Goal: Transaction & Acquisition: Purchase product/service

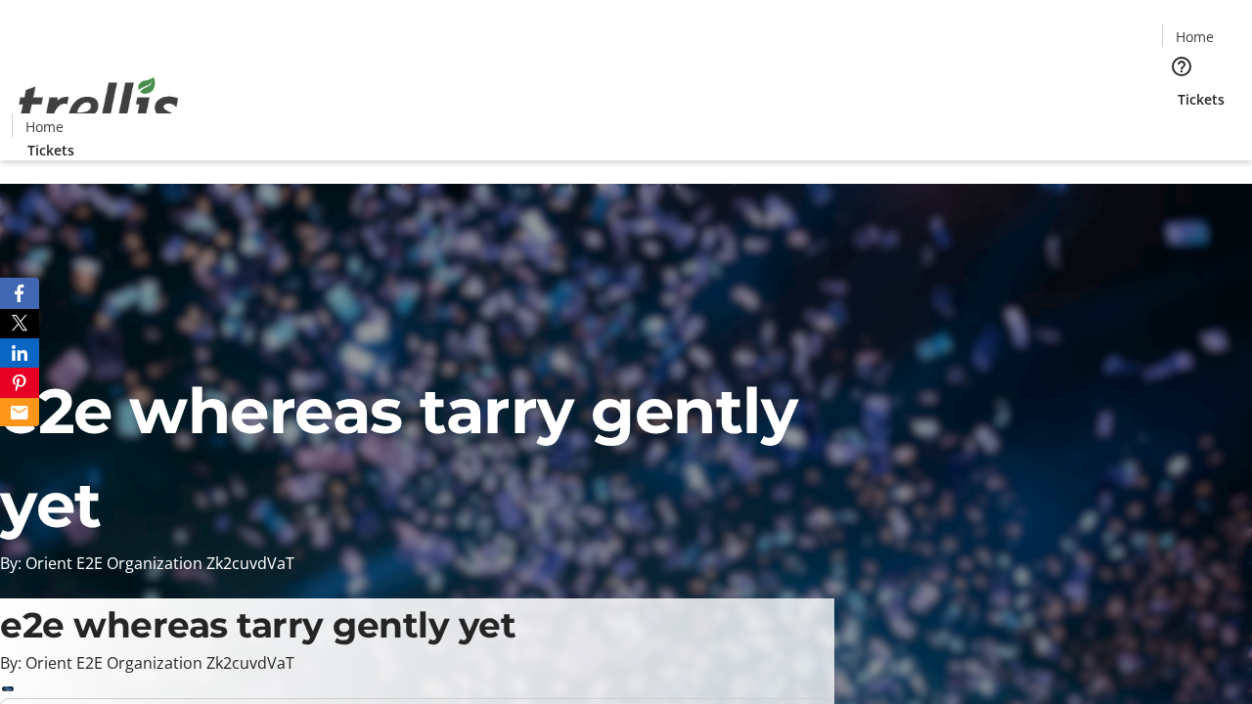
click at [1178, 89] on span "Tickets" at bounding box center [1201, 99] width 47 height 21
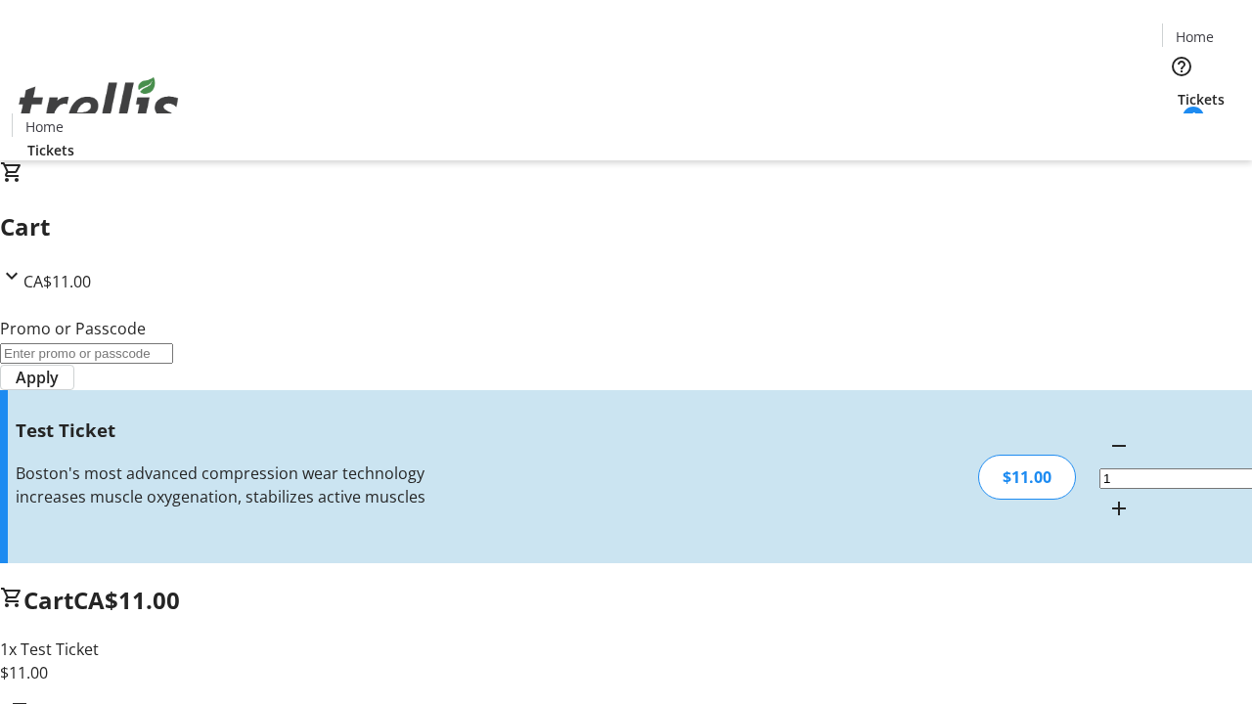
type input "UNLOCK"
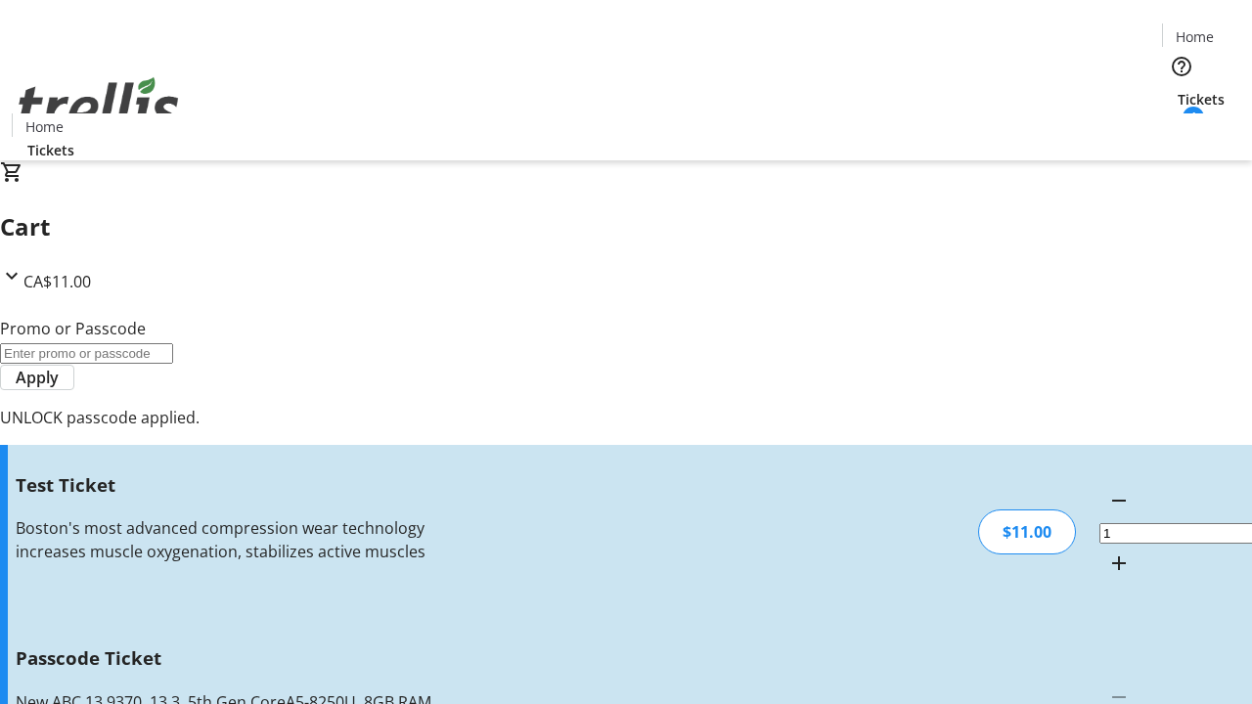
type input "5"
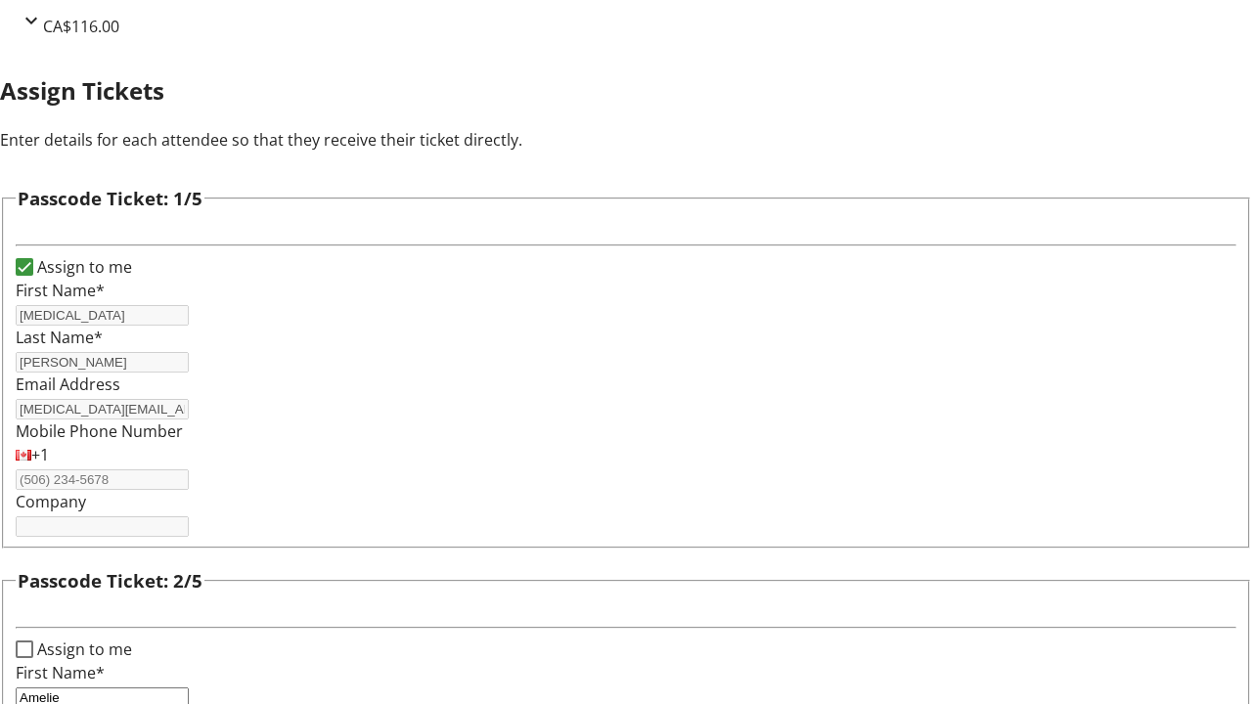
type input "Amelie"
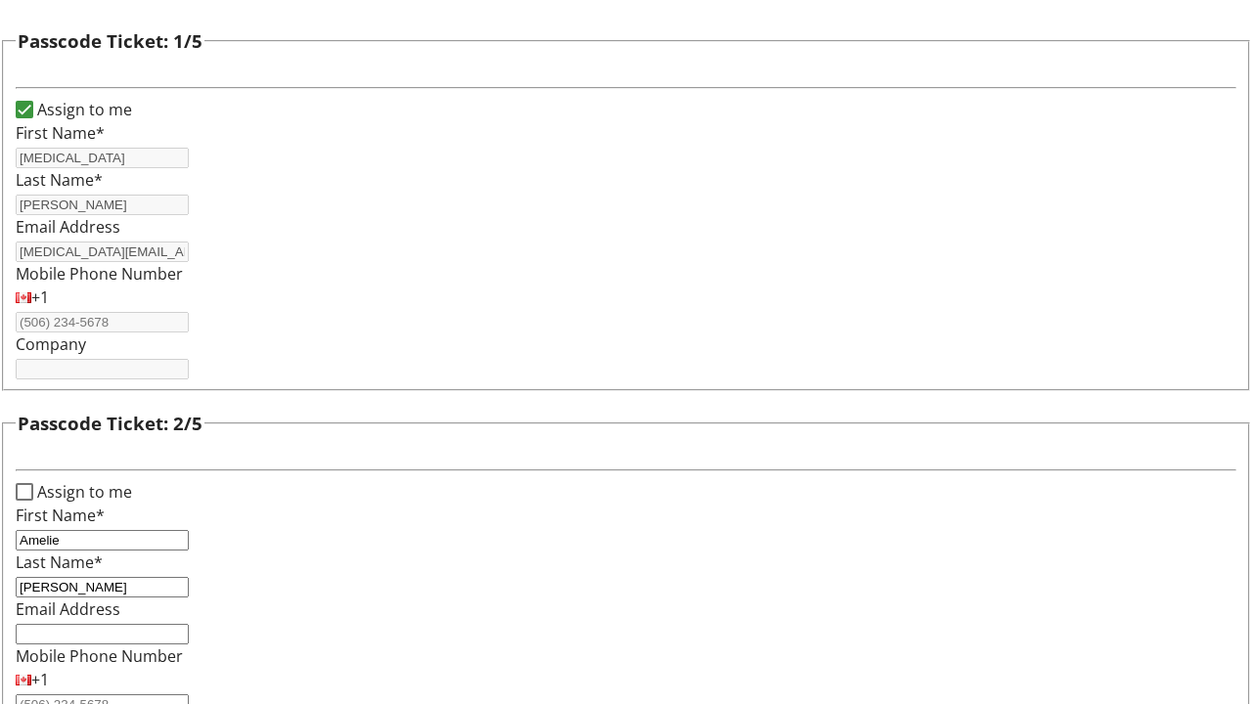
type input "[PERSON_NAME]"
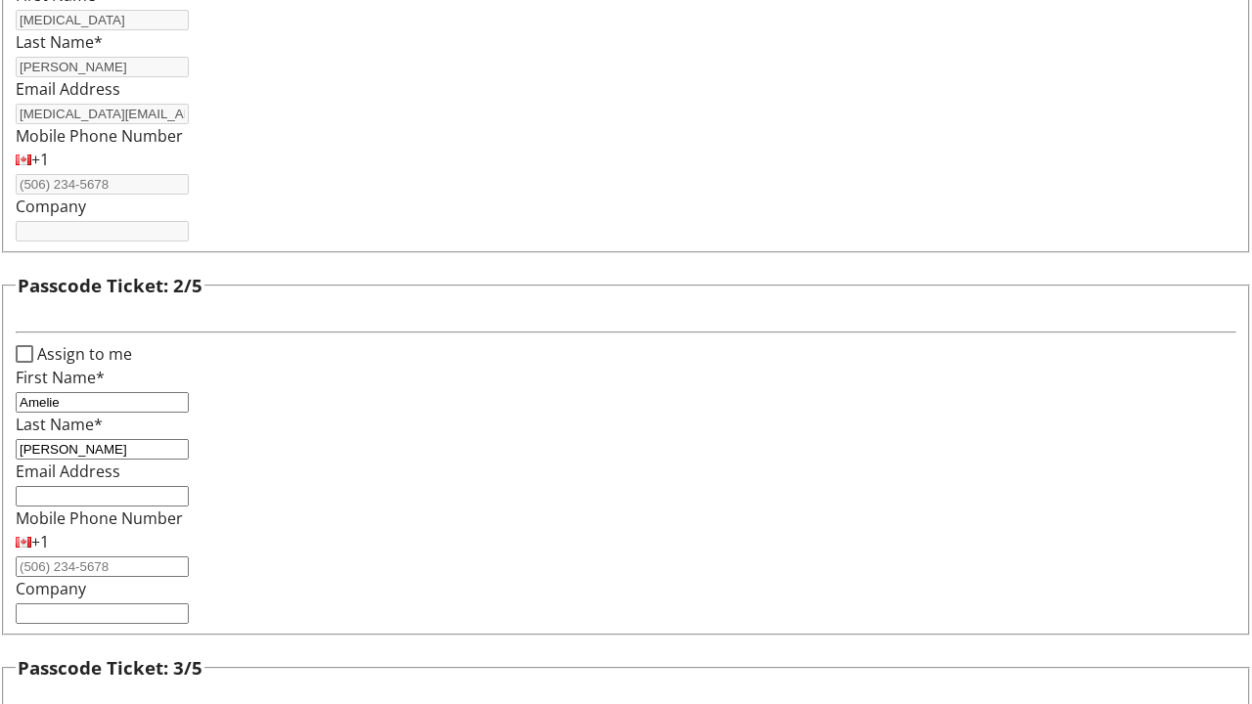
type input "Haleigh"
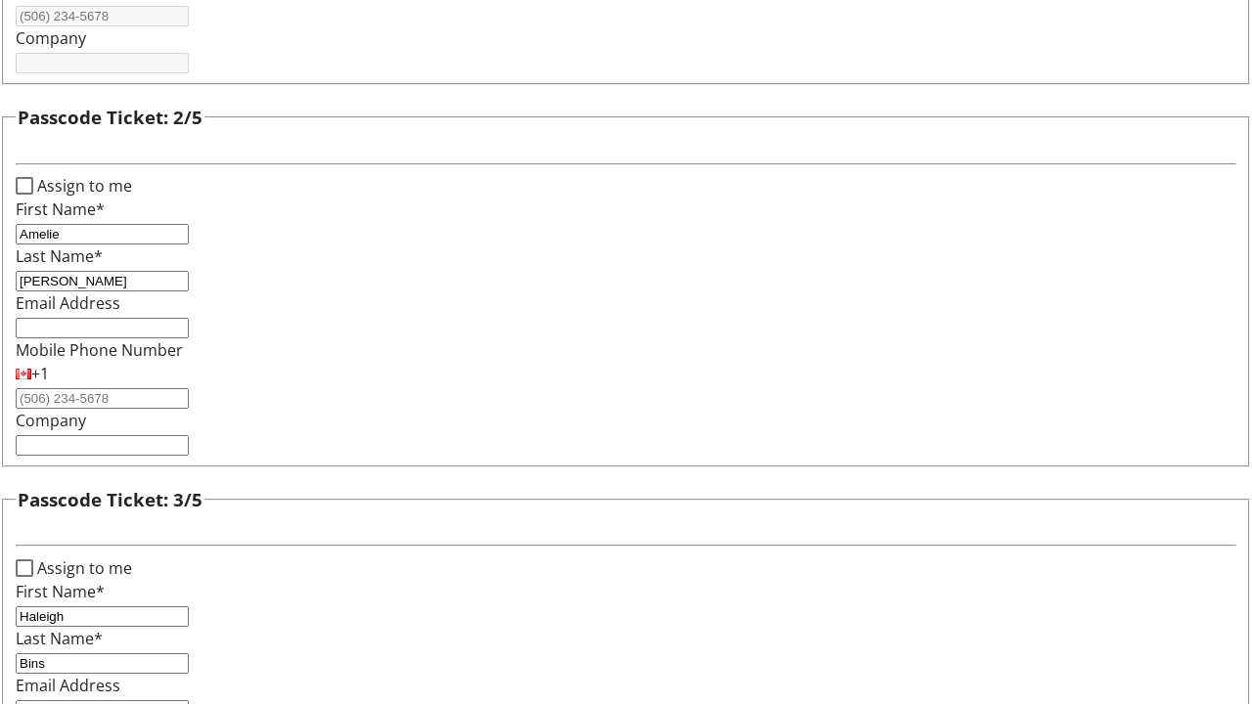
type input "Bins"
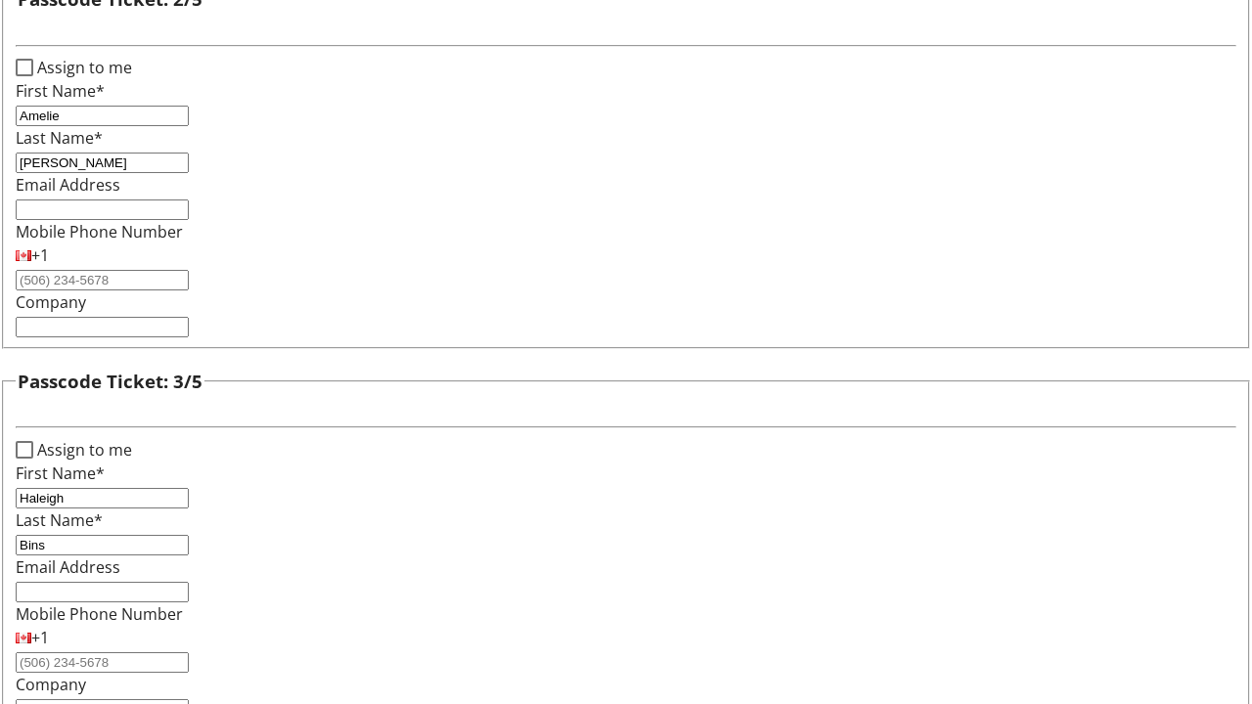
type input "Candida"
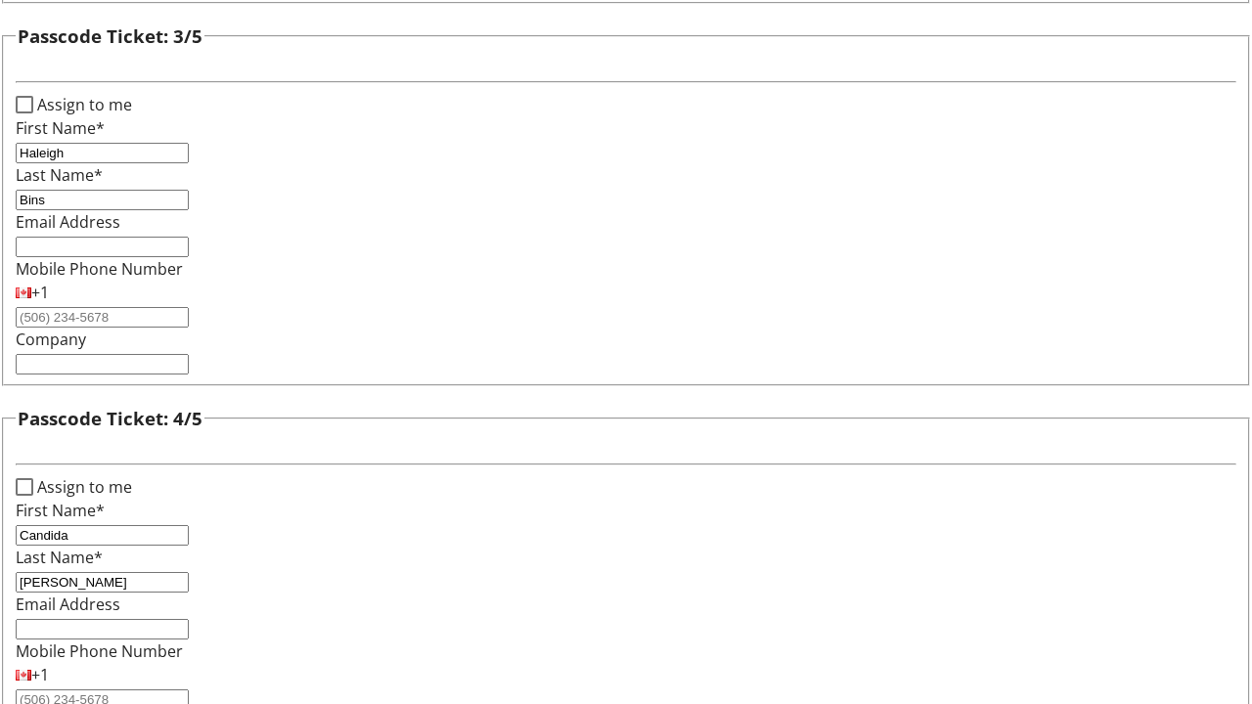
type input "[PERSON_NAME]"
checkbox input "true"
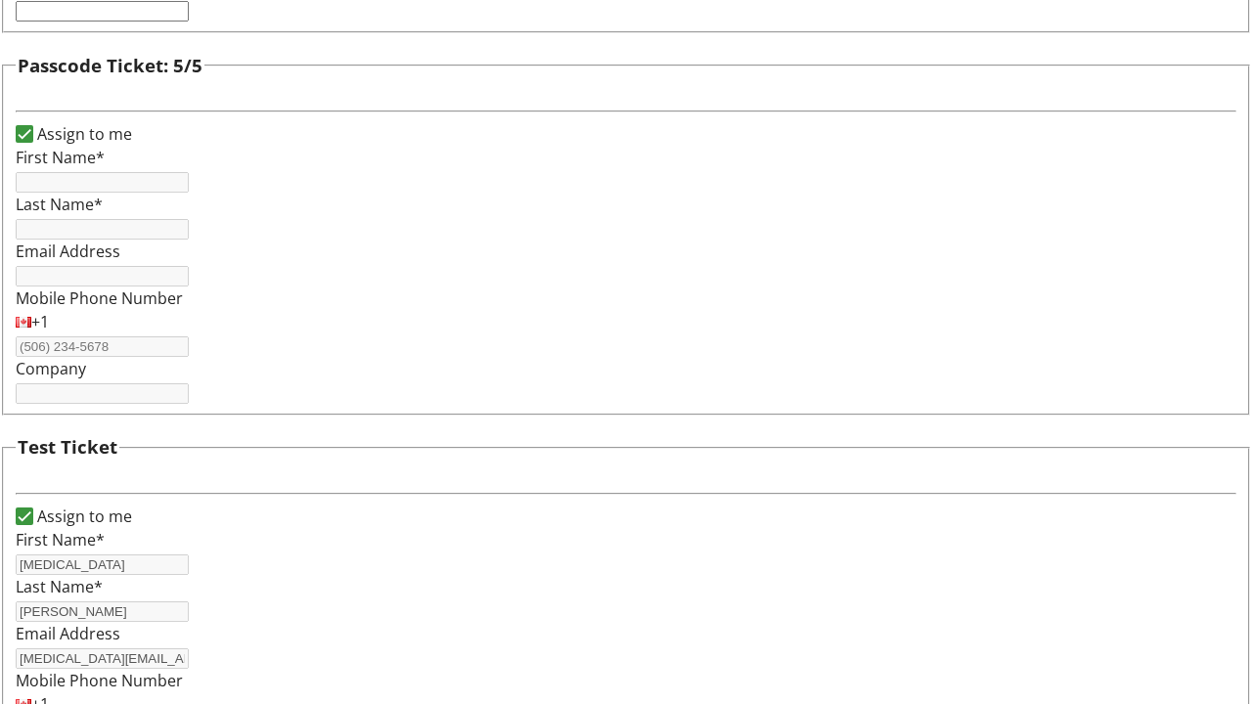
type input "[MEDICAL_DATA]"
type input "[PERSON_NAME]"
type input "[MEDICAL_DATA][EMAIL_ADDRESS][DOMAIN_NAME]"
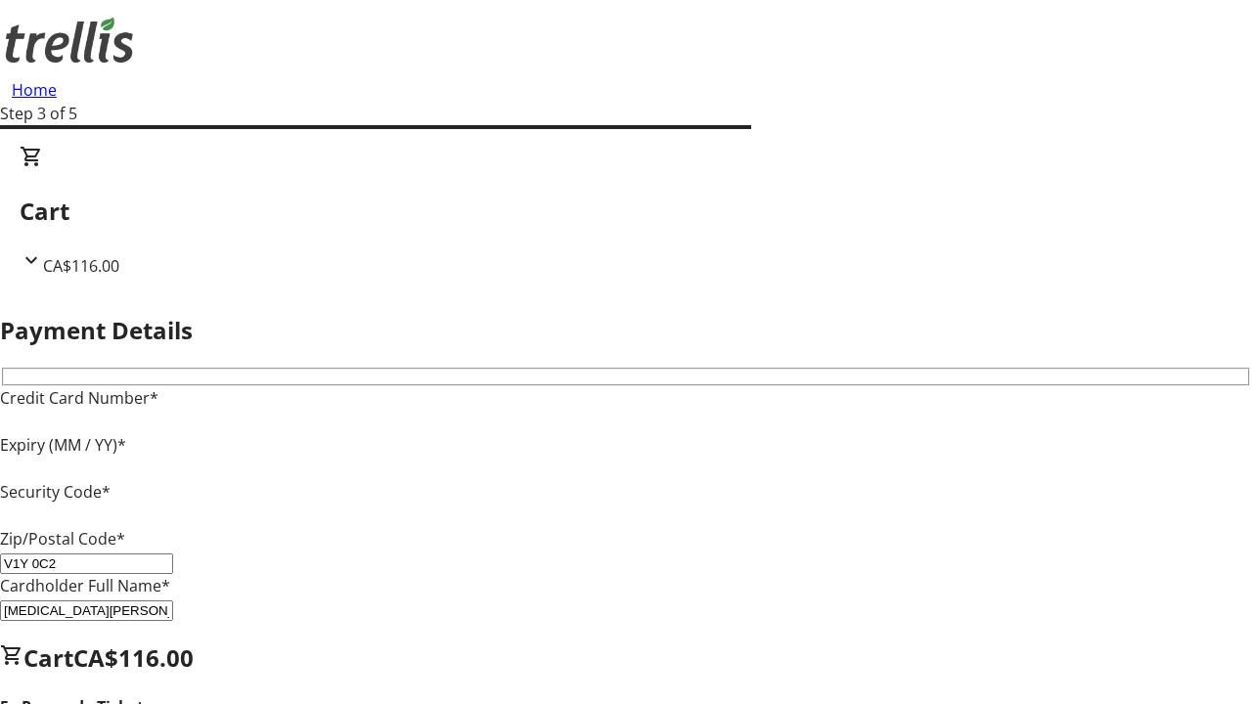
type input "V1Y 0C2"
